Goal: Obtain resource: Obtain resource

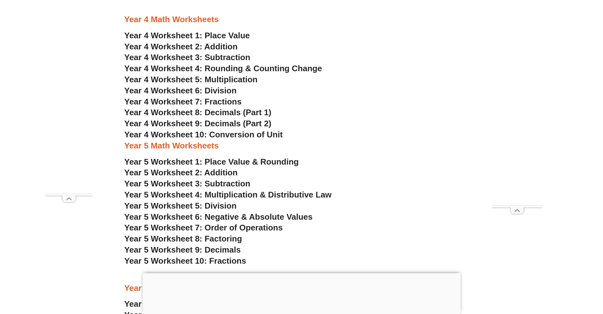
scroll to position [1401, 0]
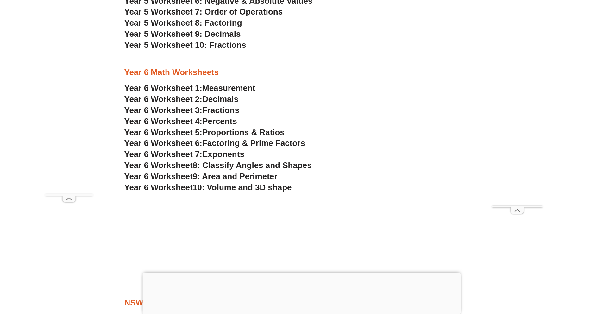
click at [225, 88] on span "Measurement" at bounding box center [228, 87] width 53 height 9
click at [215, 97] on span "Decimals" at bounding box center [220, 98] width 36 height 9
click at [222, 109] on span "Fractions" at bounding box center [220, 109] width 37 height 9
